Goal: Task Accomplishment & Management: Manage account settings

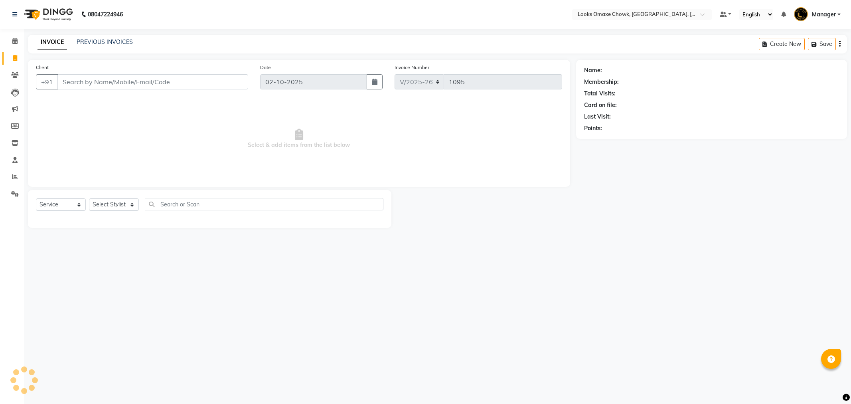
click at [96, 39] on link "PREVIOUS INVOICES" at bounding box center [105, 41] width 56 height 7
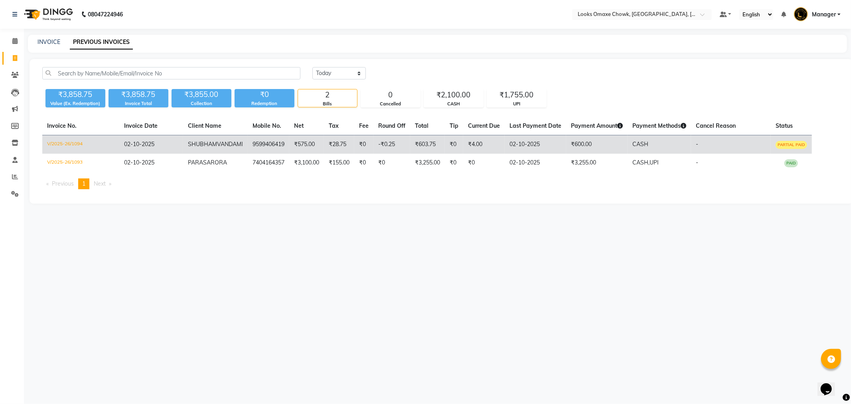
click at [251, 145] on td "9599406419" at bounding box center [268, 144] width 41 height 19
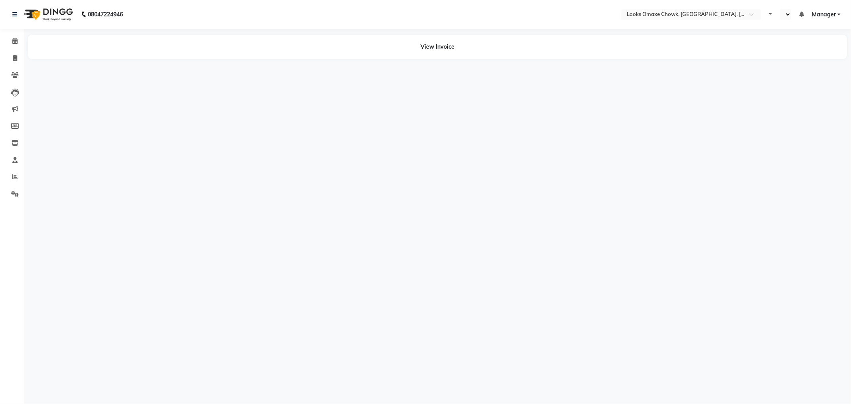
select select "en"
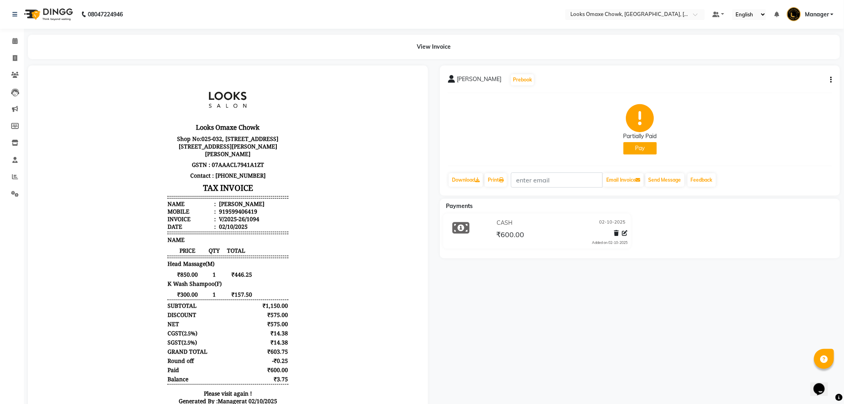
click at [833, 79] on div "SHUBHAM VANDAMI Prebook Partially Paid Pay Download Print Email Invoice Send Me…" at bounding box center [640, 130] width 400 height 130
click at [831, 80] on icon "button" at bounding box center [832, 80] width 2 height 0
click at [785, 86] on div "Edit Item Staff" at bounding box center [791, 85] width 55 height 10
select select
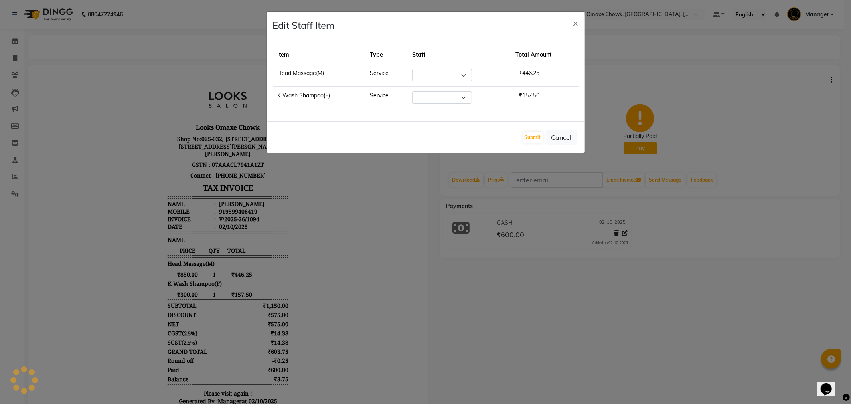
select select "93280"
click at [559, 136] on button "Cancel" at bounding box center [561, 137] width 31 height 15
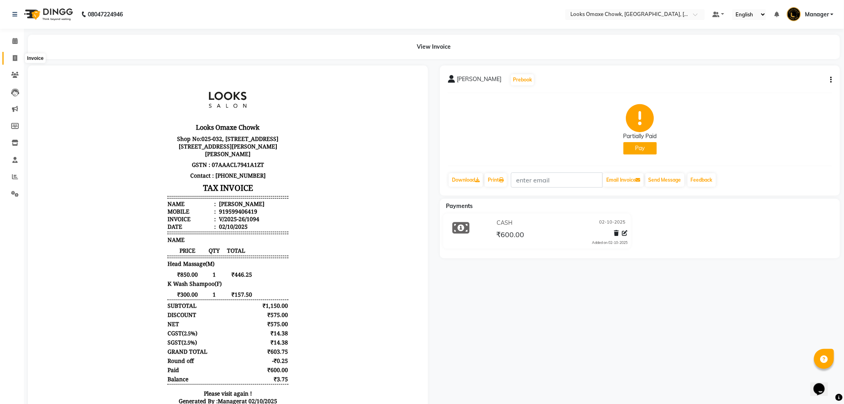
click at [14, 58] on icon at bounding box center [15, 58] width 4 height 6
select select "8121"
select select "service"
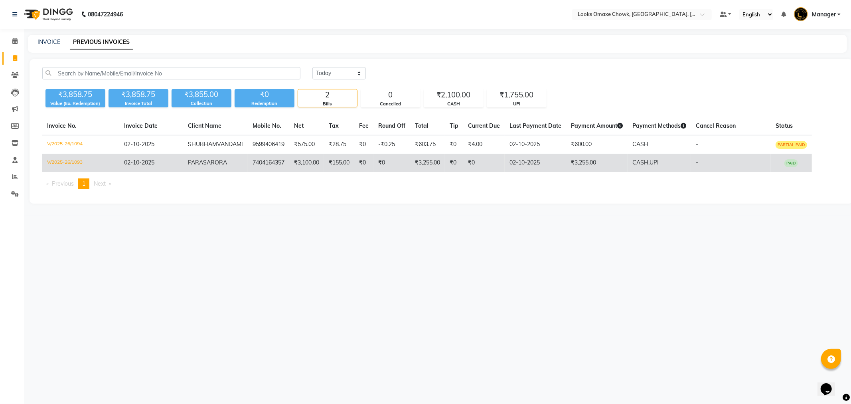
click at [556, 167] on td "02-10-2025" at bounding box center [535, 163] width 61 height 18
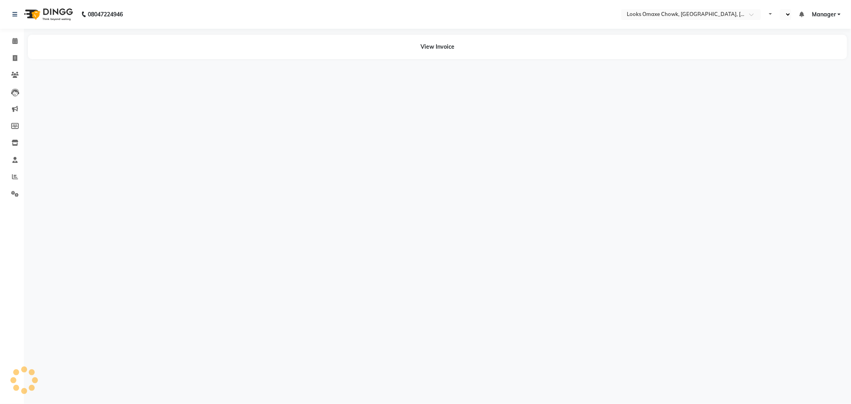
select select "en"
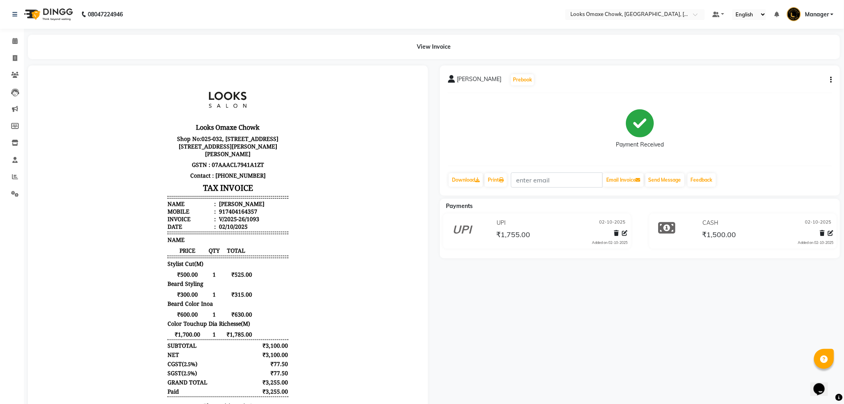
click at [832, 80] on div "[PERSON_NAME] Prebook Payment Received Download Print Email Invoice Send Messag…" at bounding box center [640, 130] width 400 height 130
click at [832, 80] on icon "button" at bounding box center [832, 80] width 2 height 0
click at [801, 86] on div "Edit Item Staff" at bounding box center [791, 85] width 55 height 10
select select
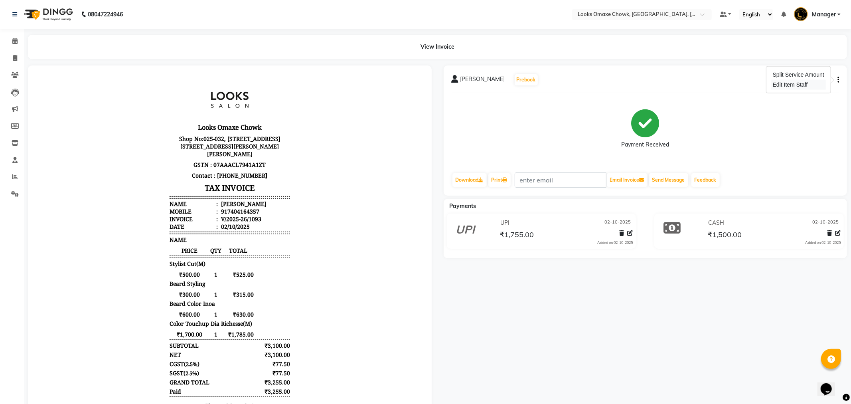
select select
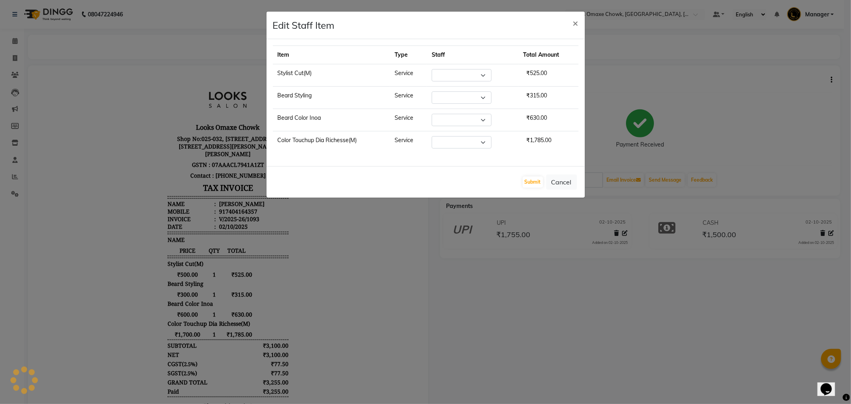
select select "75645"
click at [561, 186] on button "Cancel" at bounding box center [561, 181] width 31 height 15
